Goal: Task Accomplishment & Management: Use online tool/utility

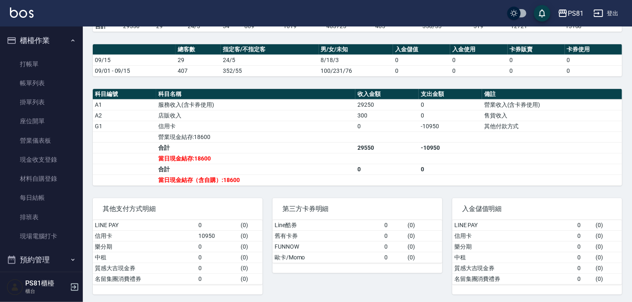
scroll to position [115, 0]
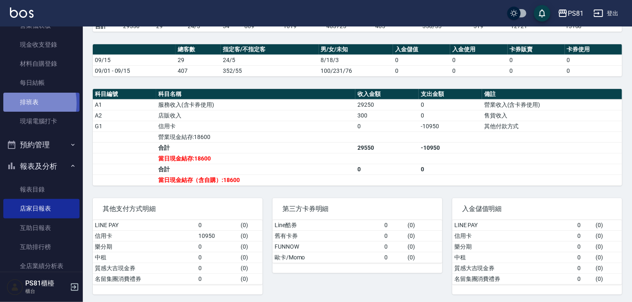
click at [15, 103] on link "排班表" at bounding box center [41, 102] width 76 height 19
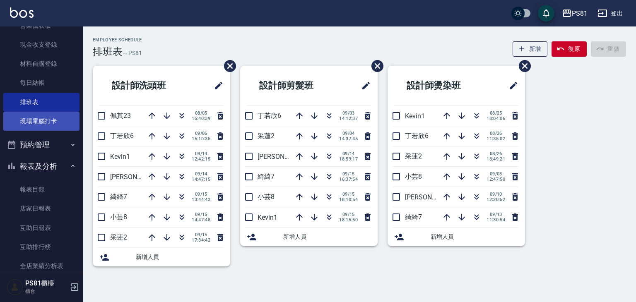
click at [53, 123] on link "現場電腦打卡" at bounding box center [41, 121] width 76 height 19
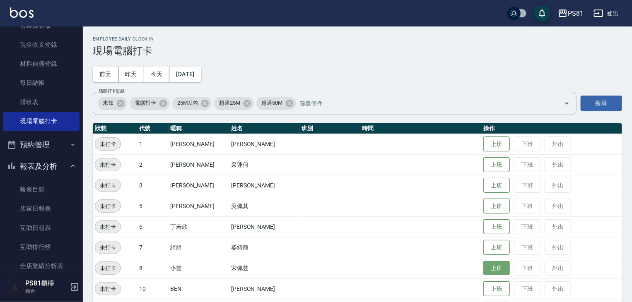
click at [483, 269] on button "上班" at bounding box center [496, 268] width 27 height 14
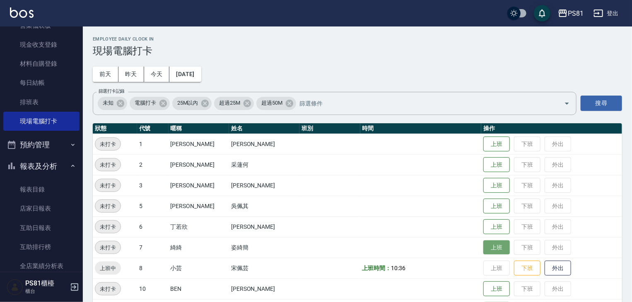
click at [483, 249] on button "上班" at bounding box center [496, 248] width 27 height 14
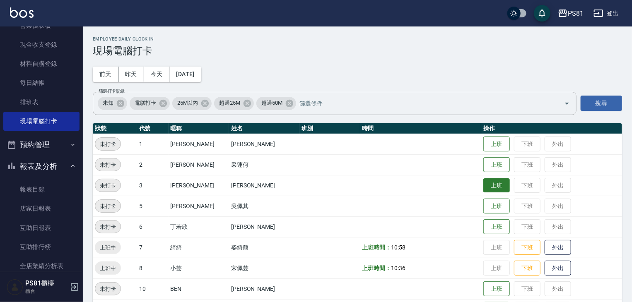
click at [495, 186] on button "上班" at bounding box center [496, 186] width 27 height 14
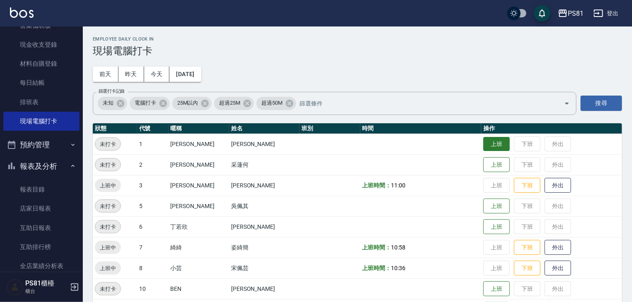
click at [487, 146] on button "上班" at bounding box center [496, 144] width 27 height 14
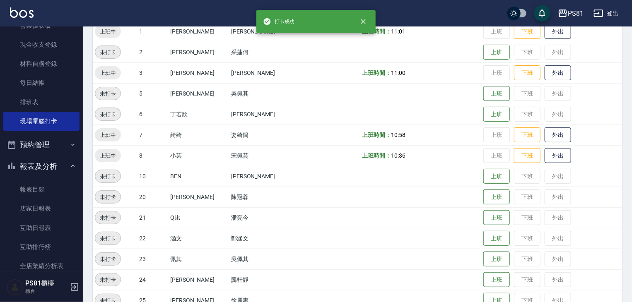
scroll to position [207, 0]
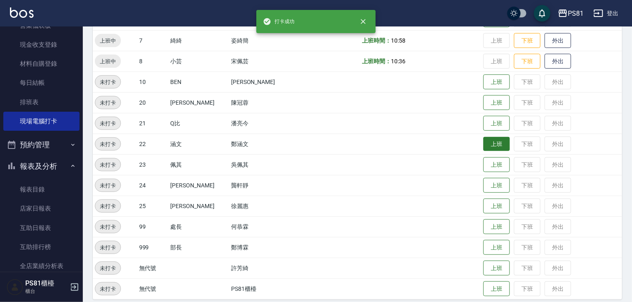
click at [485, 146] on button "上班" at bounding box center [496, 144] width 27 height 14
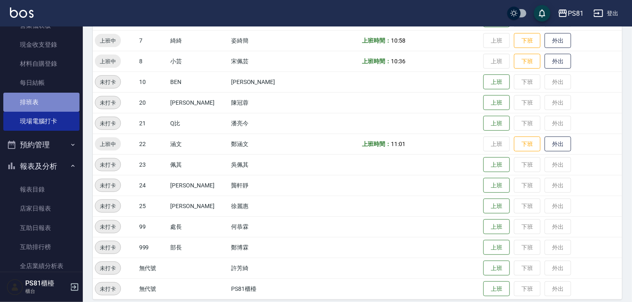
click at [63, 108] on link "排班表" at bounding box center [41, 102] width 76 height 19
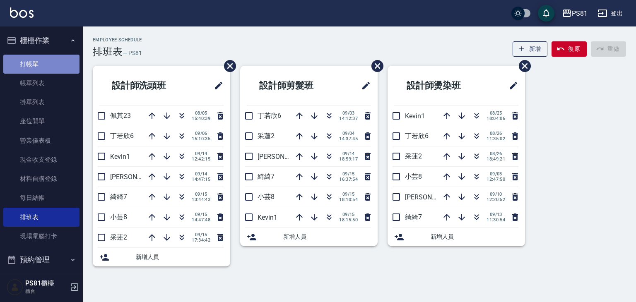
click at [51, 66] on link "打帳單" at bounding box center [41, 64] width 76 height 19
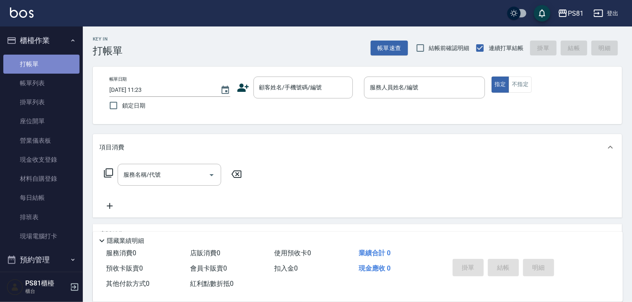
drag, startPoint x: 51, startPoint y: 66, endPoint x: 446, endPoint y: 314, distance: 466.5
drag, startPoint x: 13, startPoint y: 1, endPoint x: 122, endPoint y: -28, distance: 112.2
click at [122, 0] on html "PS81 登出 櫃檯作業 打帳單 帳單列表 掛單列表 座位開單 營業儀表板 現金收支登錄 材料自購登錄 每日結帳 排班表 現場電腦打卡 預約管理 預約管理 單…" at bounding box center [316, 201] width 632 height 403
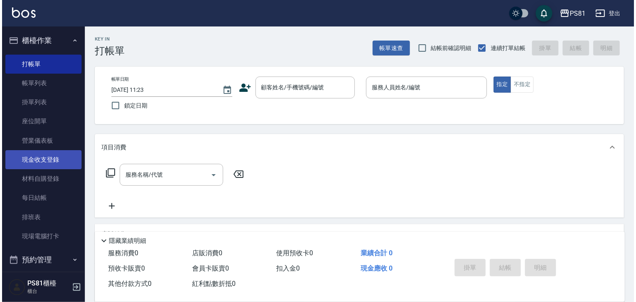
scroll to position [41, 0]
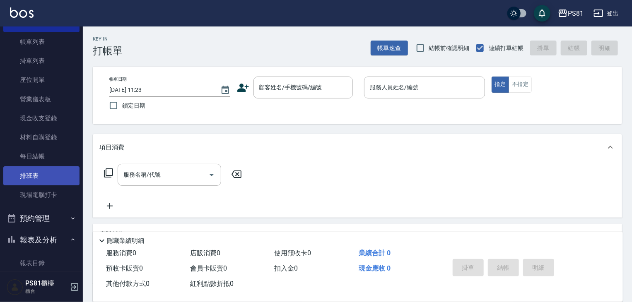
click at [47, 172] on link "排班表" at bounding box center [41, 176] width 76 height 19
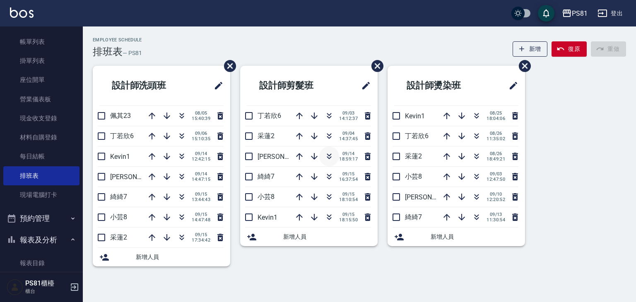
click at [329, 161] on icon "button" at bounding box center [329, 157] width 10 height 10
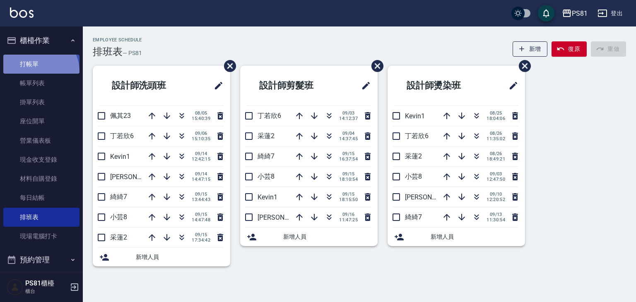
click at [36, 72] on link "打帳單" at bounding box center [41, 64] width 76 height 19
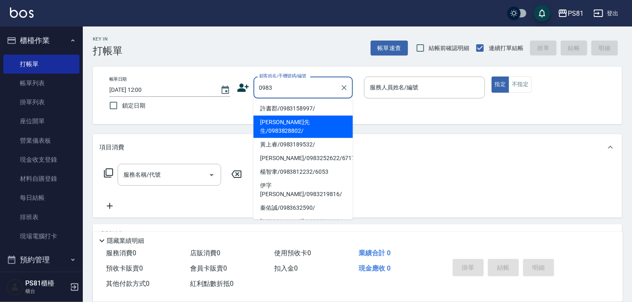
click at [277, 120] on li "[PERSON_NAME]先生/0983828802/" at bounding box center [303, 127] width 99 height 22
type input "[PERSON_NAME]先生/0983828802/"
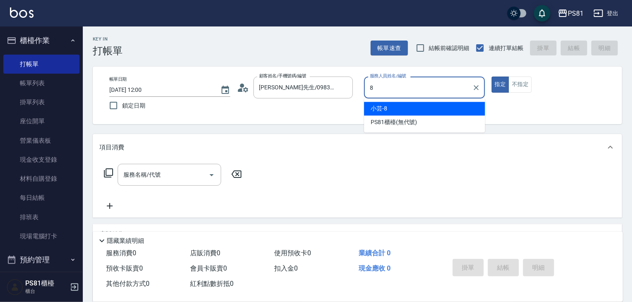
type input "小芸-8"
type button "true"
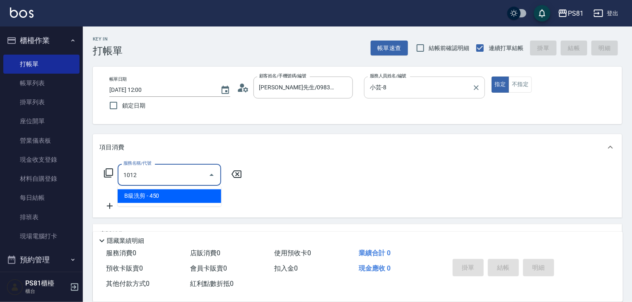
type input "B級洗剪(1012)"
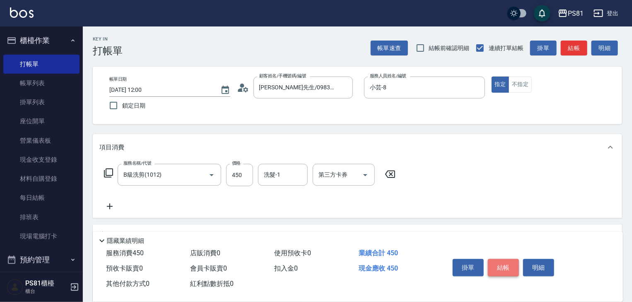
click at [500, 266] on button "結帳" at bounding box center [503, 267] width 31 height 17
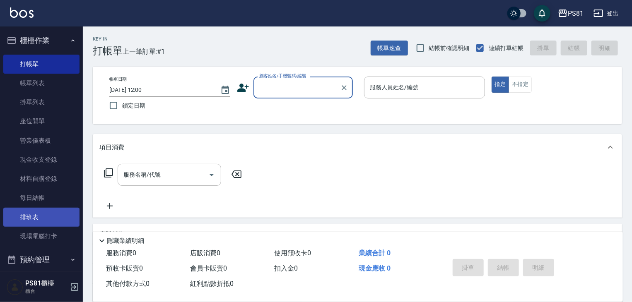
click at [57, 217] on link "排班表" at bounding box center [41, 217] width 76 height 19
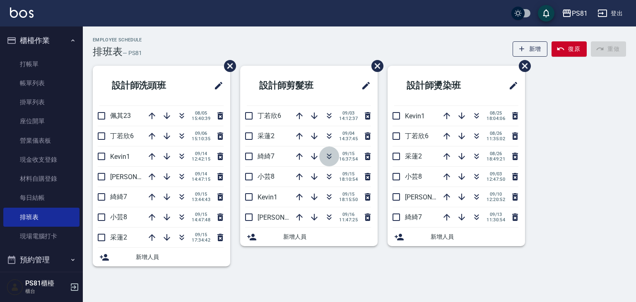
click at [332, 156] on icon "button" at bounding box center [329, 157] width 10 height 10
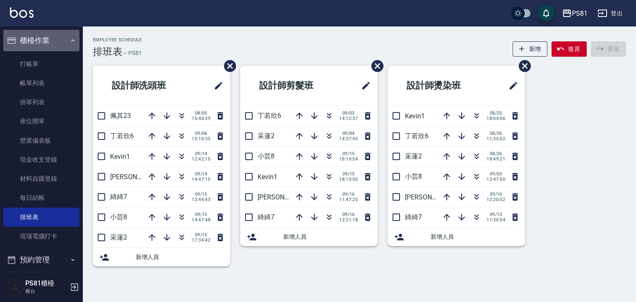
click at [65, 42] on button "櫃檯作業" at bounding box center [41, 41] width 76 height 22
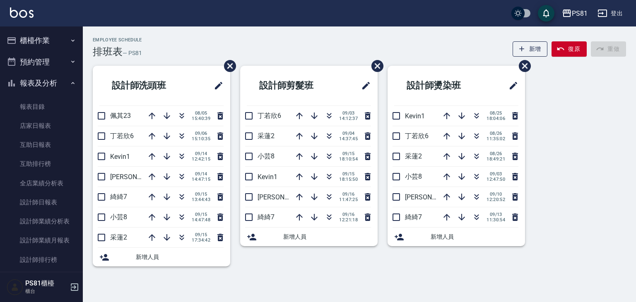
click at [70, 82] on icon "button" at bounding box center [73, 83] width 7 height 7
